Goal: Complete application form

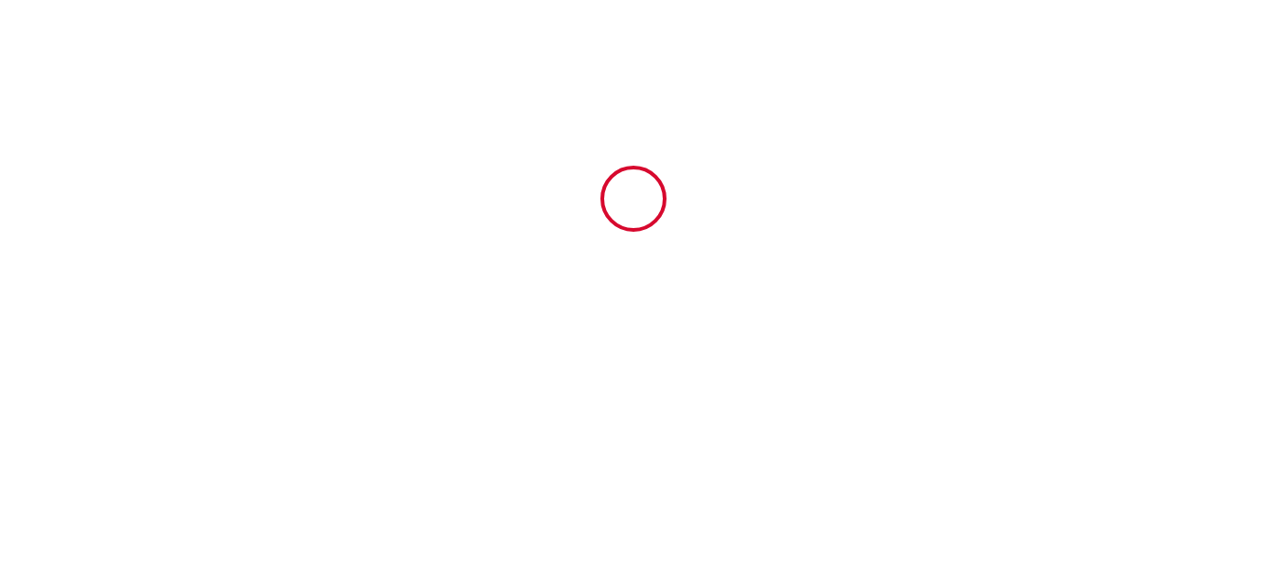
type input "6938374"
type input "Cap Valras Les sables du midi"
type input "[STREET_ADDRESS]"
type input "34350"
type input "Valras-Plage"
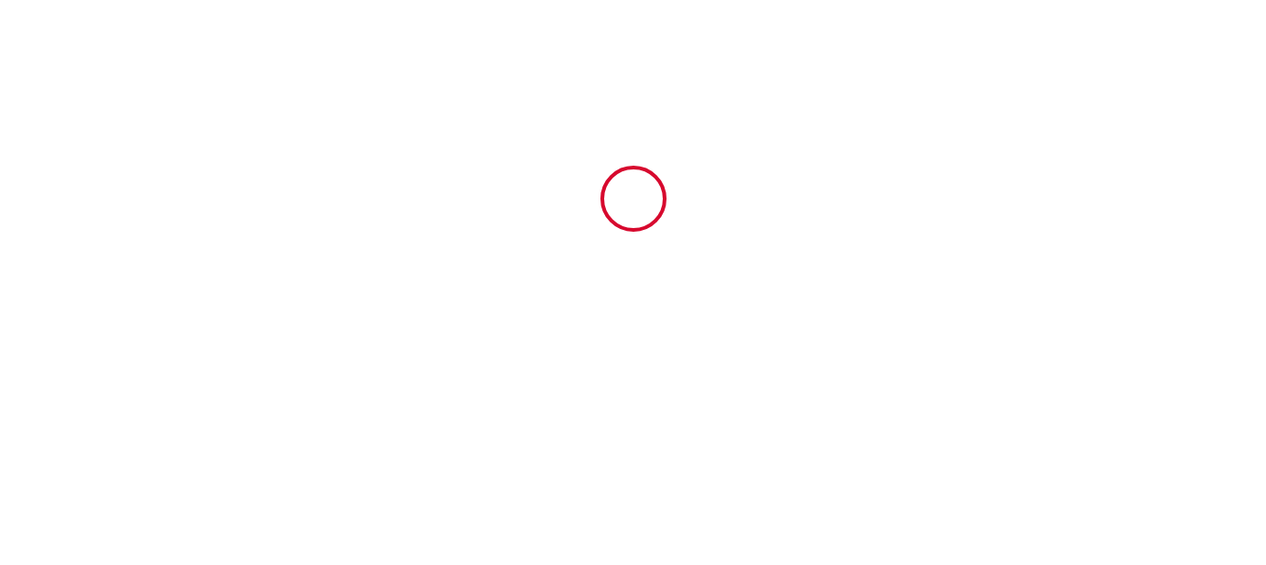
type input "[GEOGRAPHIC_DATA]"
type input "[DATE]"
type input "2"
type input "0"
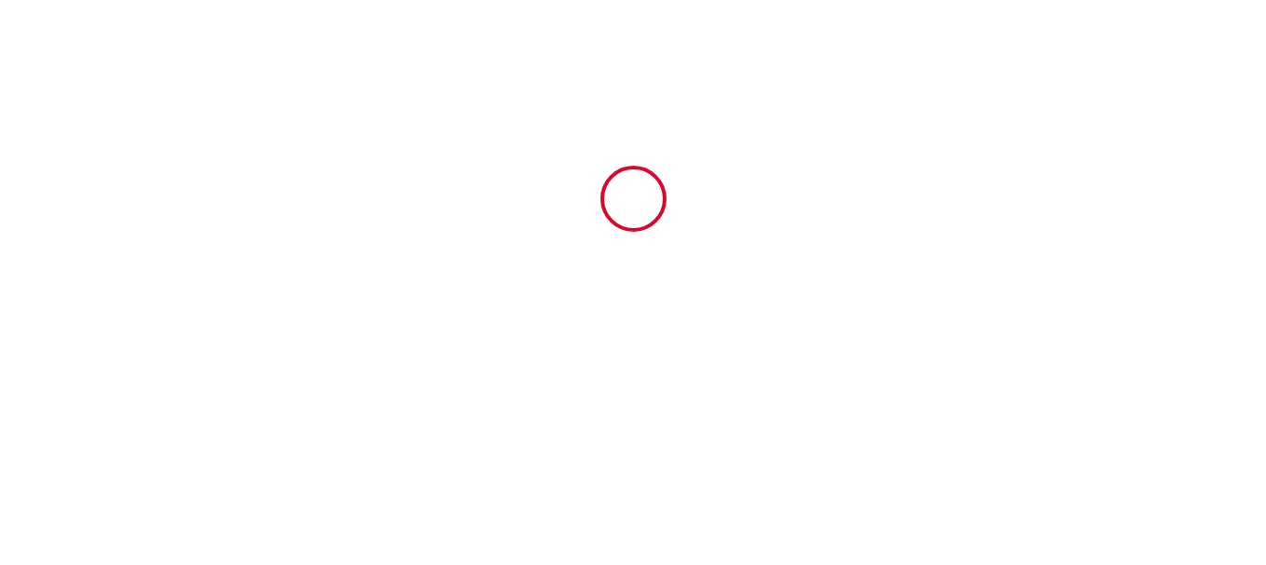
type input "800"
type input "116.18"
type input "[PERSON_NAME]"
type input "VIEIRA DOS REIS"
type input "[STREET_ADDRESS]"
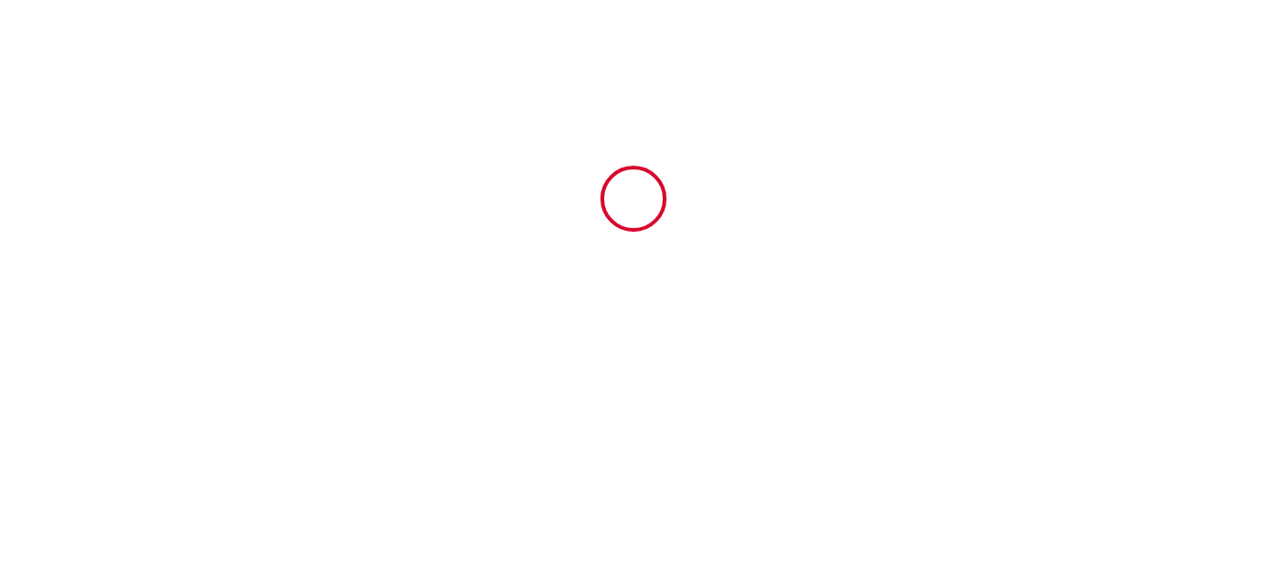
type input "94230"
type input "CACHAN"
type input "[GEOGRAPHIC_DATA]"
type input "[EMAIL_ADDRESS][DOMAIN_NAME]"
type input "[PERSON_NAME]"
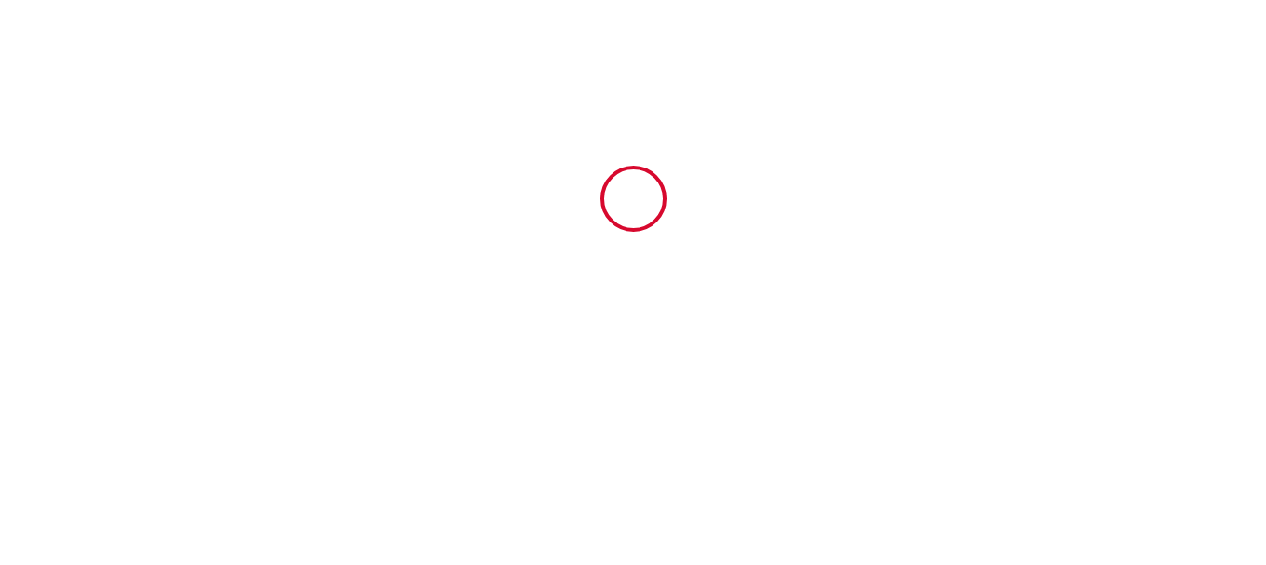
type input "Lafarge"
type input "[EMAIL_ADDRESS][DOMAIN_NAME]"
type input "[PHONE_NUMBER]"
select select
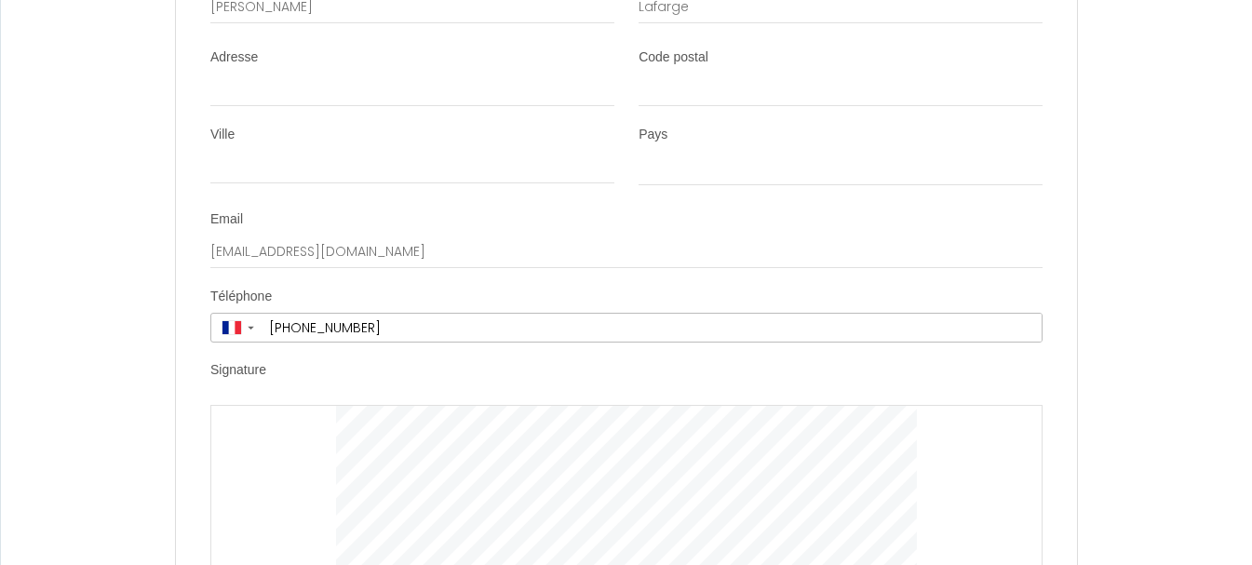
scroll to position [8373, 0]
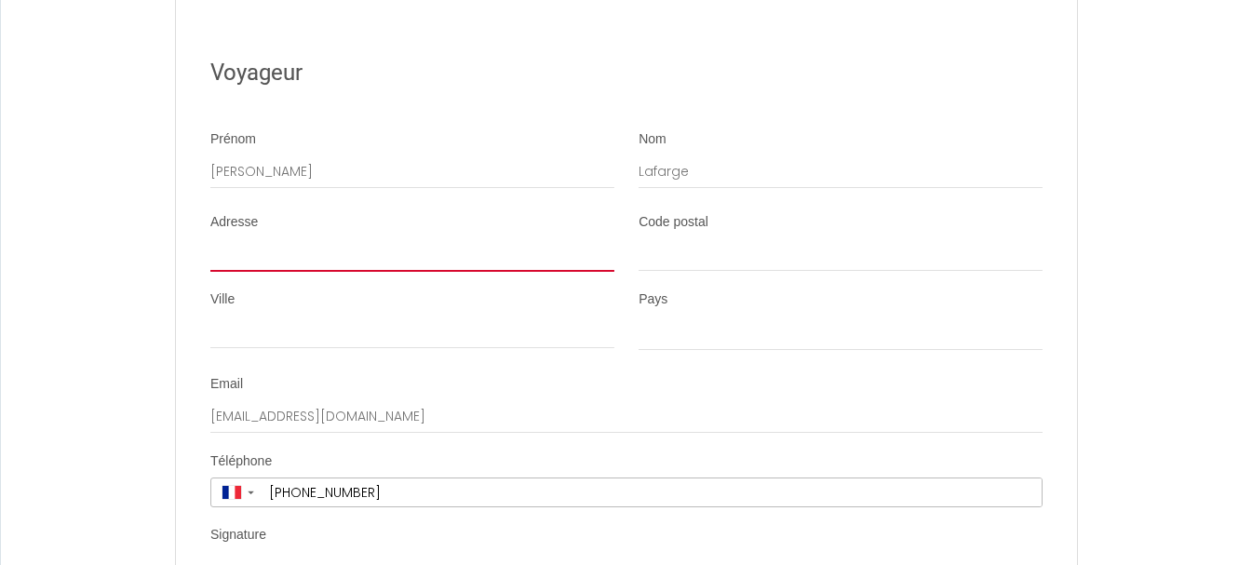
click at [285, 272] on input "Adresse" at bounding box center [412, 255] width 404 height 34
type input "[STREET_ADDRESS]"
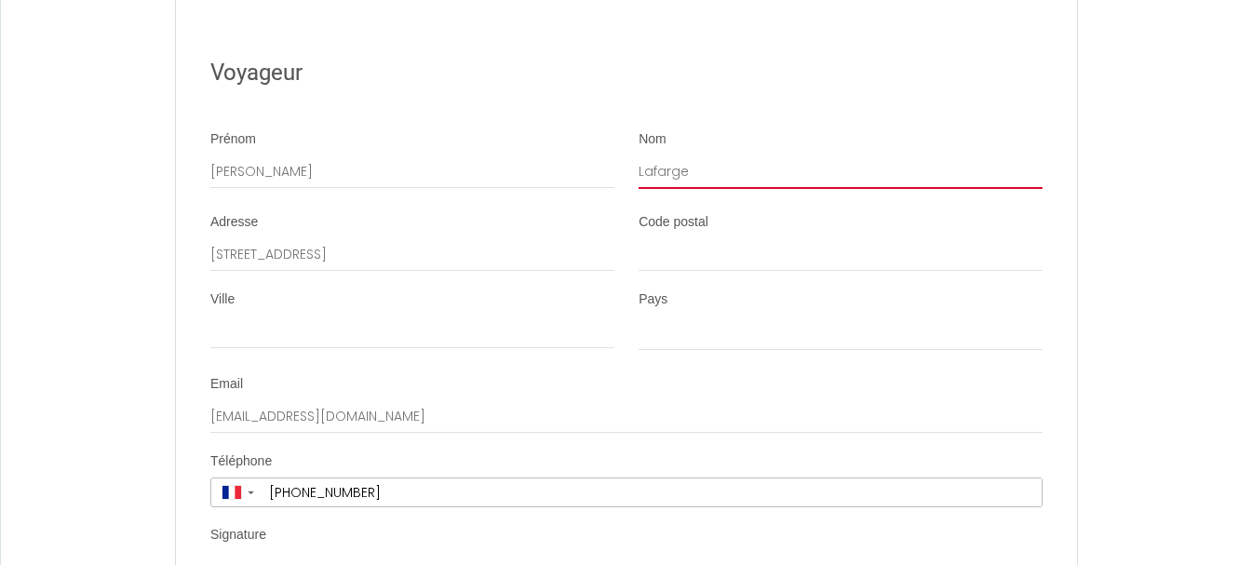
type input "domifacile"
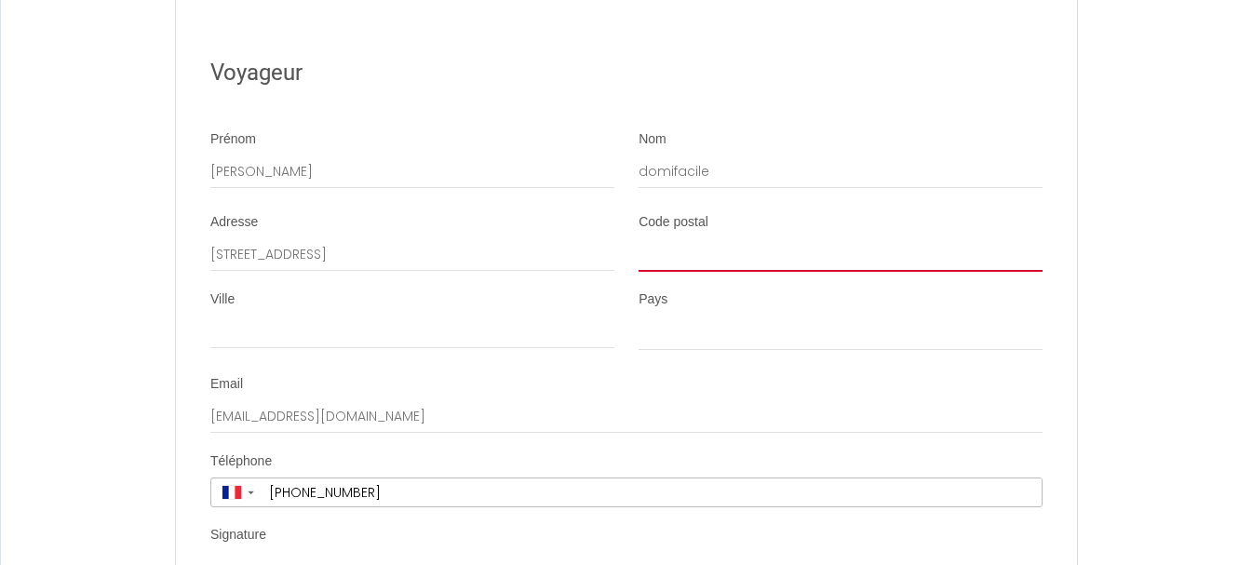
type input "47340"
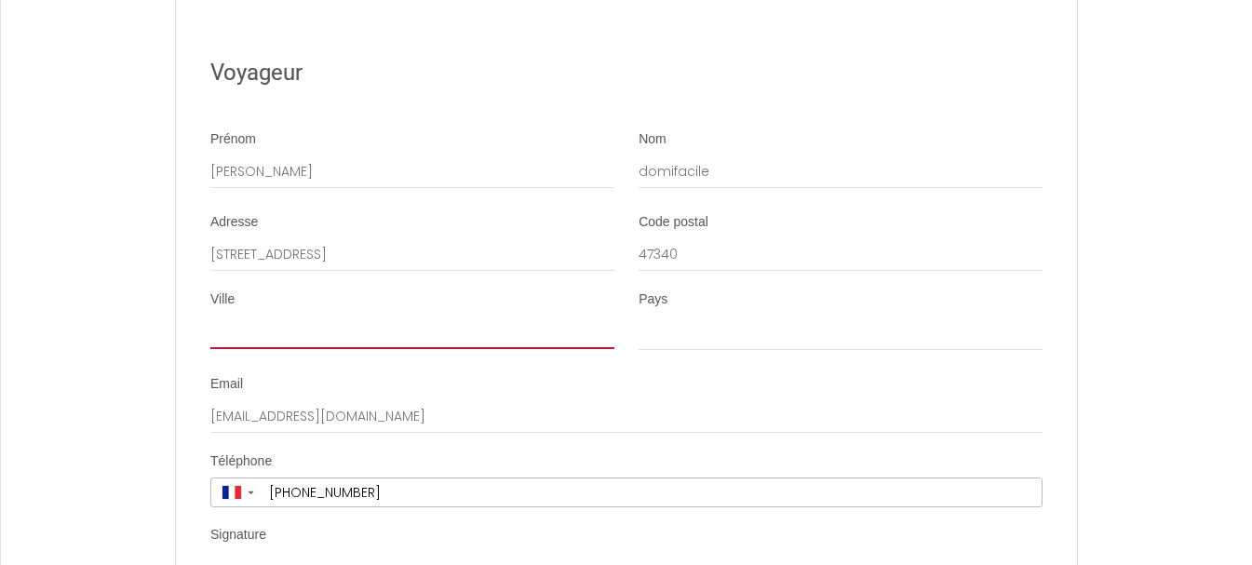
type input "Laroque-Timbaut"
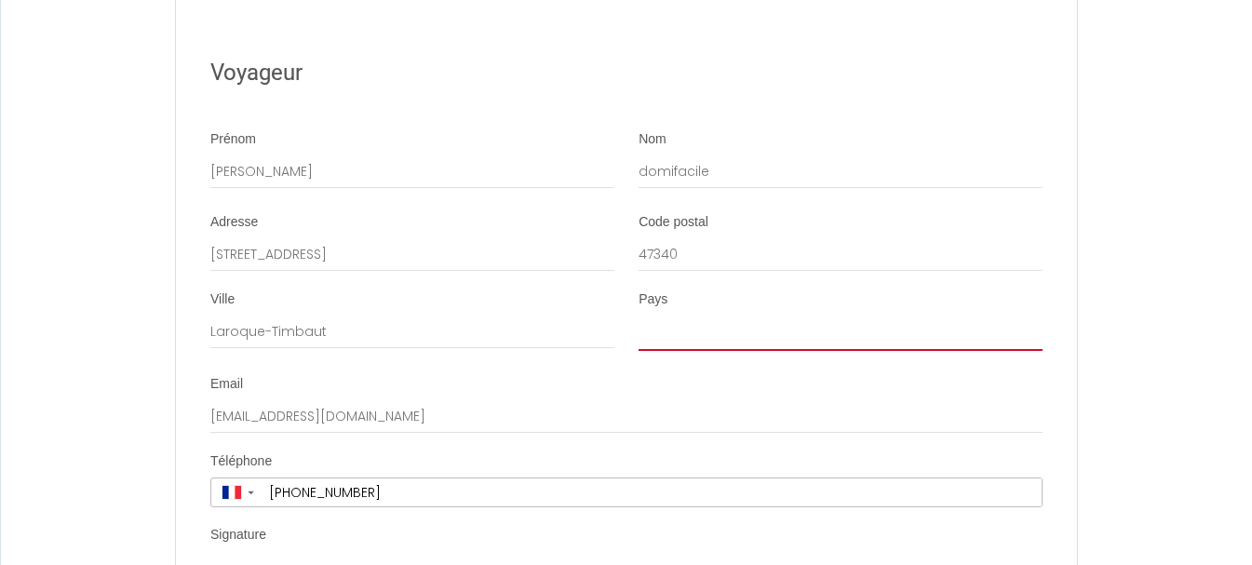
select select "FR"
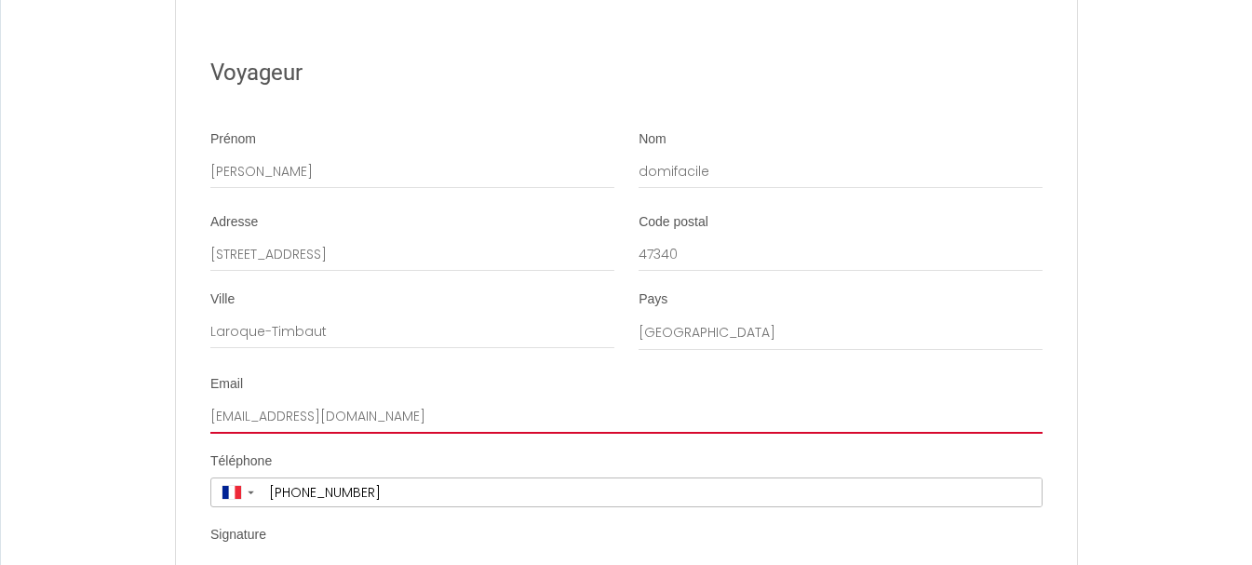
type input "[EMAIL_ADDRESS][DOMAIN_NAME]"
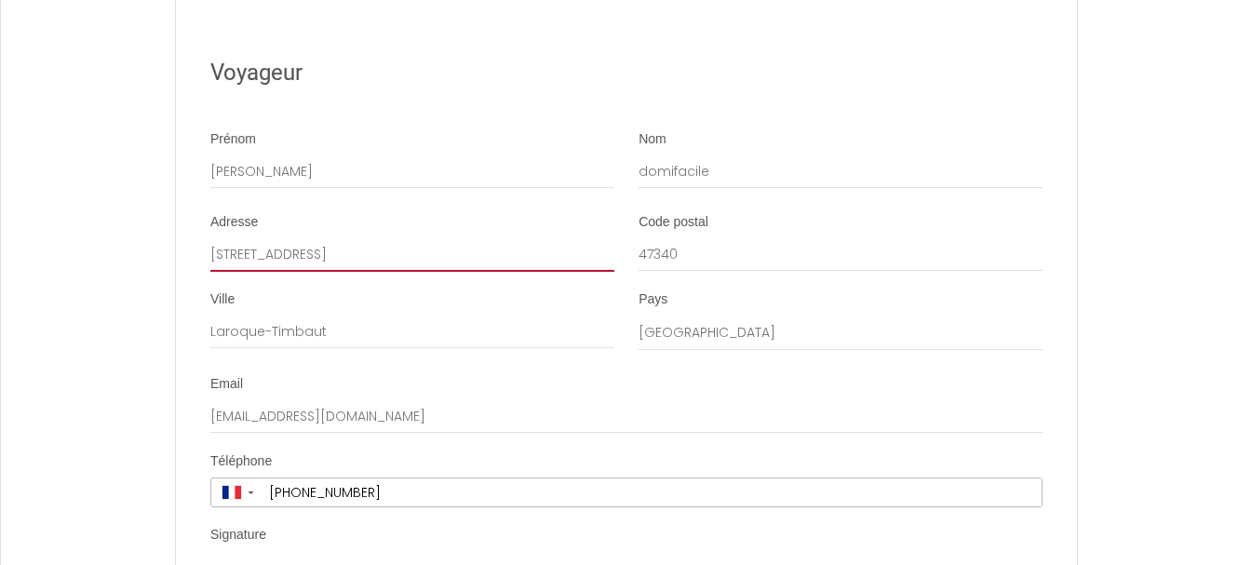
type input "[PHONE_NUMBER]"
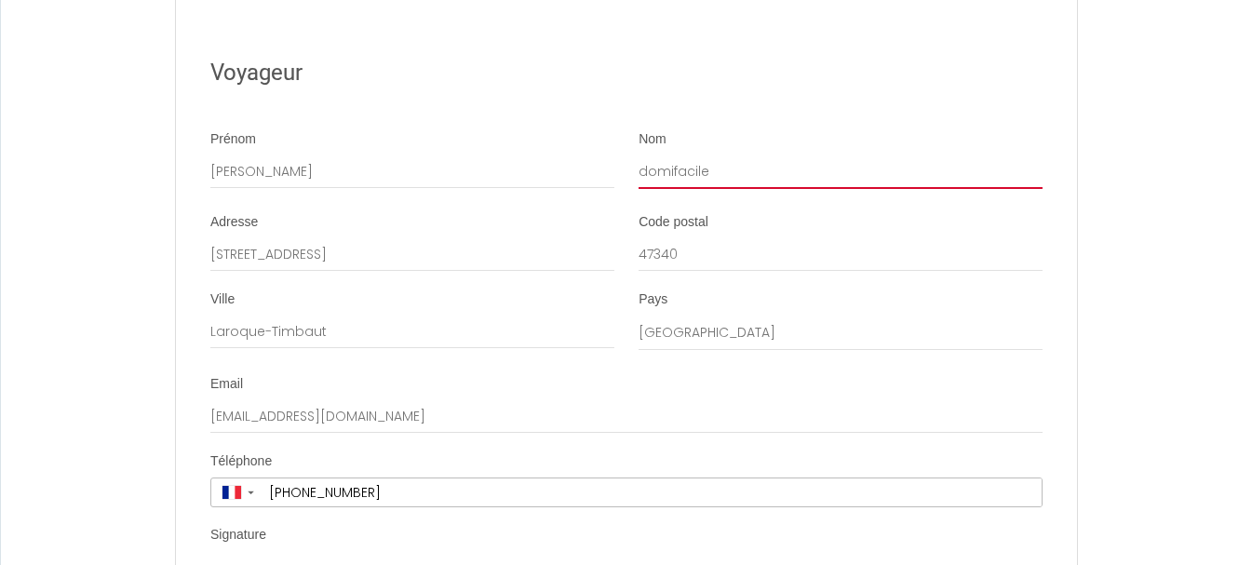
click at [728, 189] on input "domifacile" at bounding box center [840, 172] width 404 height 34
type input "Lafarge"
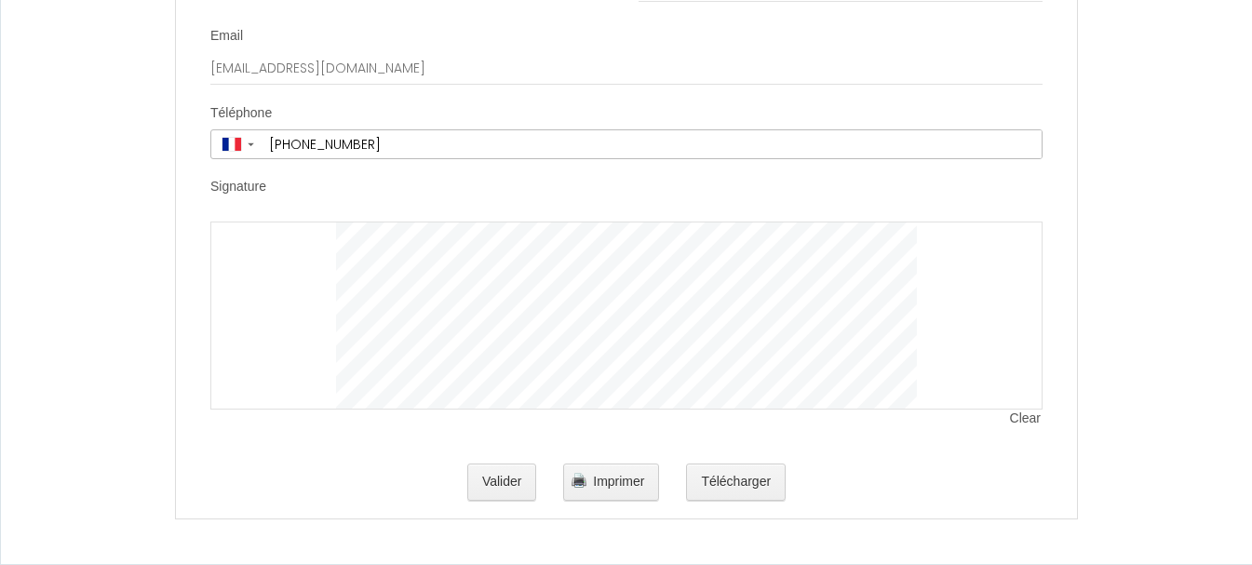
scroll to position [8852, 0]
